Goal: Find specific page/section: Find specific page/section

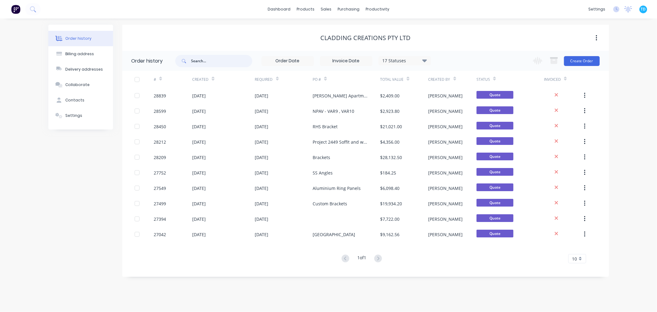
click at [205, 62] on input "text" at bounding box center [221, 61] width 61 height 12
click at [213, 62] on input "text" at bounding box center [221, 61] width 61 height 12
type input "[PERSON_NAME]"
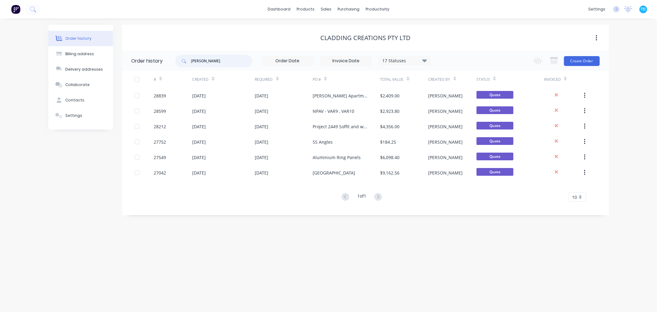
drag, startPoint x: 206, startPoint y: 63, endPoint x: 180, endPoint y: 60, distance: 26.3
click at [180, 60] on div "[PERSON_NAME]" at bounding box center [213, 61] width 77 height 12
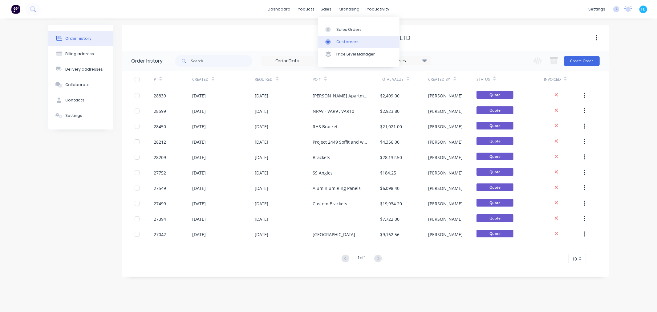
drag, startPoint x: 343, startPoint y: 33, endPoint x: 319, endPoint y: 44, distance: 27.0
click at [343, 33] on link "Sales Orders" at bounding box center [359, 29] width 82 height 12
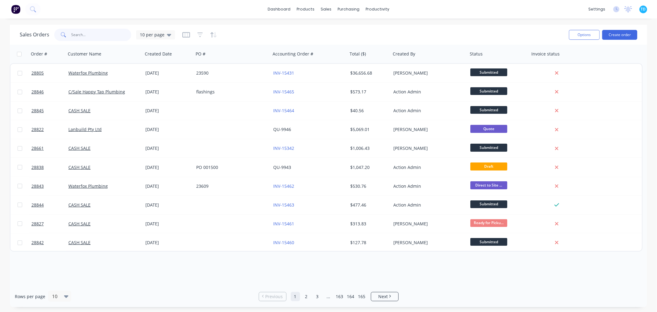
click at [89, 34] on input "text" at bounding box center [101, 35] width 60 height 12
type input "[PERSON_NAME]"
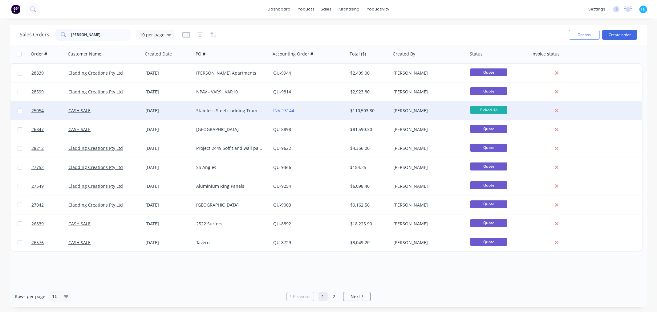
click at [237, 111] on div "Stainless Steel cladding Tram GC Numerous PO for each line item." at bounding box center [230, 111] width 68 height 6
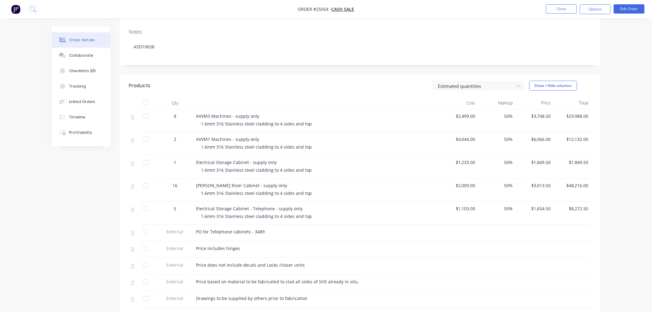
scroll to position [103, 0]
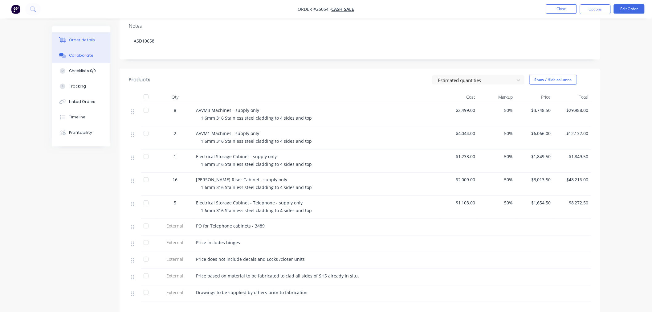
click at [75, 57] on div "Collaborate" at bounding box center [81, 56] width 24 height 6
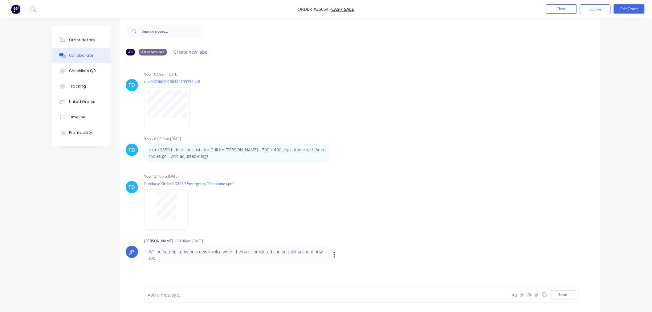
scroll to position [10, 0]
